Goal: Task Accomplishment & Management: Manage account settings

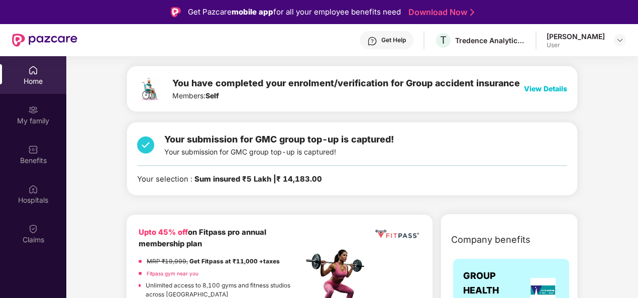
scroll to position [107, 0]
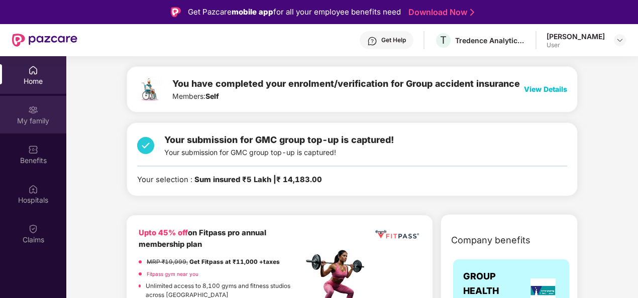
click at [11, 124] on div "My family" at bounding box center [33, 121] width 66 height 10
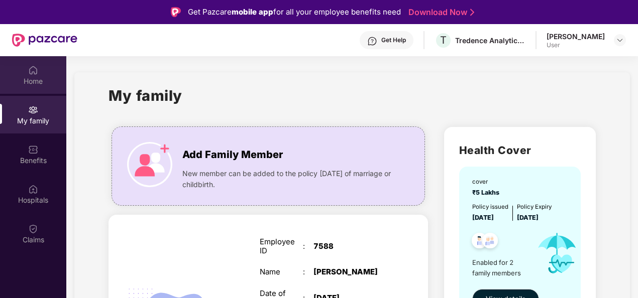
click at [18, 76] on div "Home" at bounding box center [33, 81] width 66 height 10
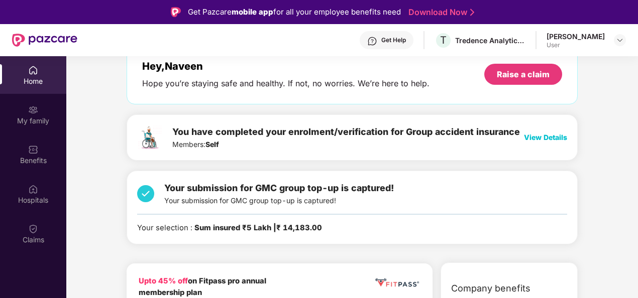
scroll to position [59, 0]
click at [617, 40] on img at bounding box center [620, 40] width 8 height 8
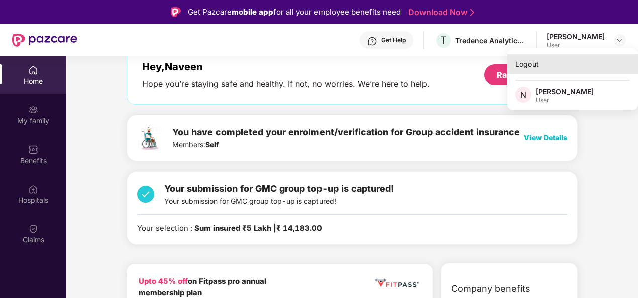
click at [527, 68] on div "Logout" at bounding box center [572, 64] width 131 height 20
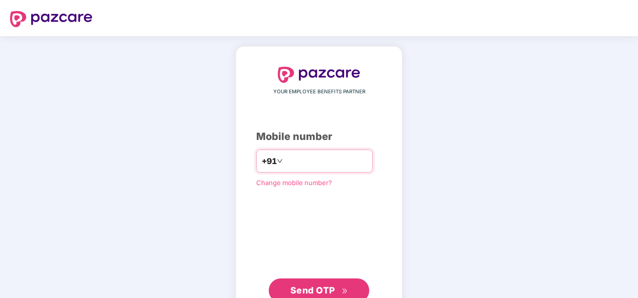
click at [299, 160] on input "number" at bounding box center [326, 161] width 82 height 16
click at [285, 162] on input "**********" at bounding box center [326, 161] width 82 height 16
type input "**********"
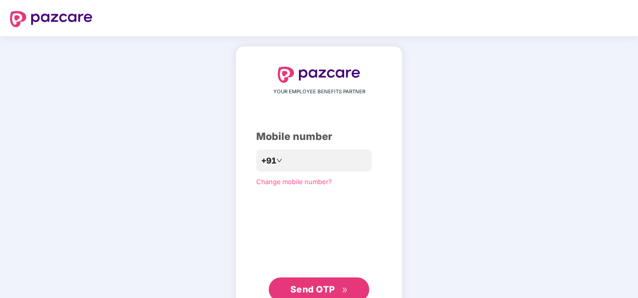
click at [329, 217] on div "**********" at bounding box center [319, 184] width 126 height 235
click at [312, 283] on span "Send OTP" at bounding box center [319, 290] width 58 height 14
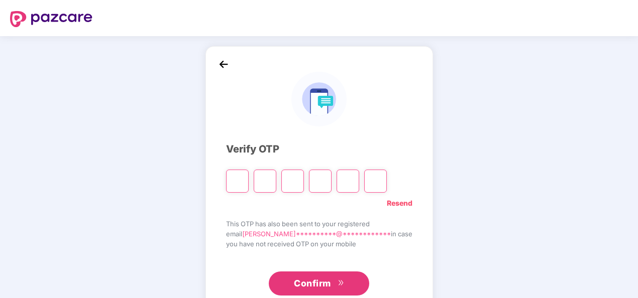
type input "*"
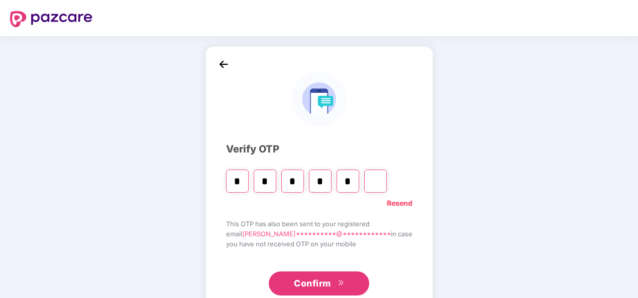
type input "*"
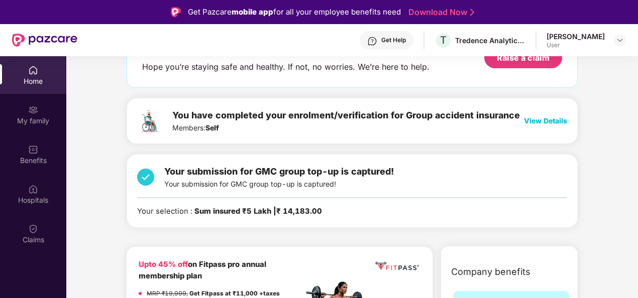
scroll to position [77, 0]
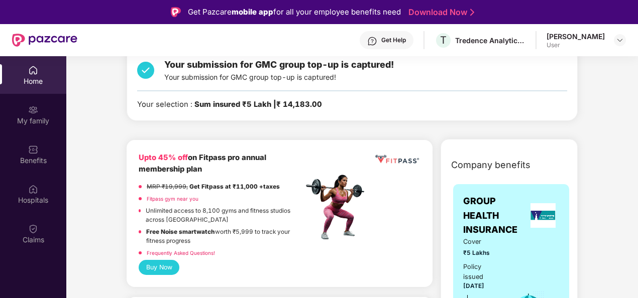
scroll to position [141, 0]
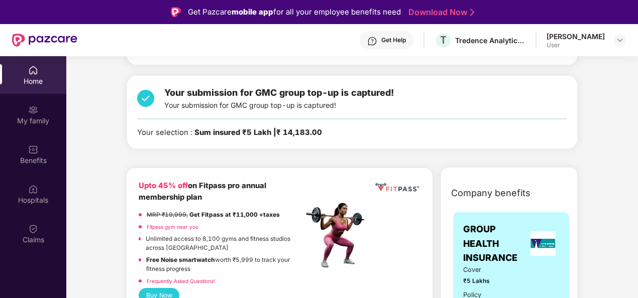
scroll to position [99, 0]
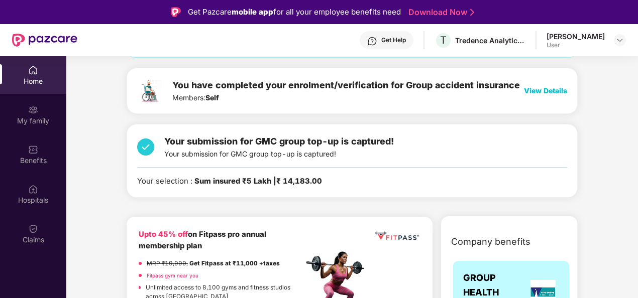
scroll to position [107, 0]
